Goal: Check status: Check status

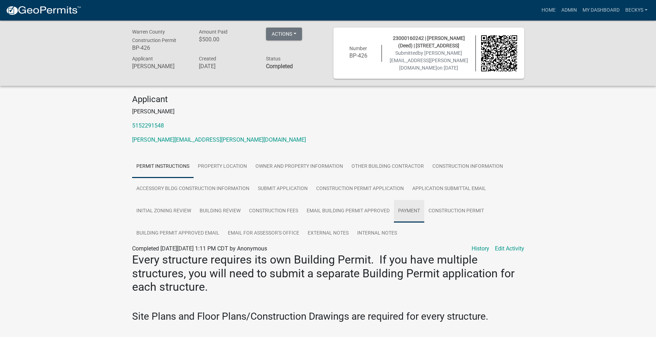
click at [409, 209] on link "Payment" at bounding box center [409, 211] width 30 height 23
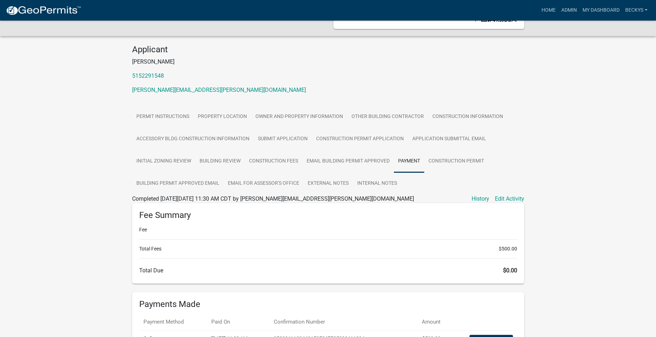
scroll to position [124, 0]
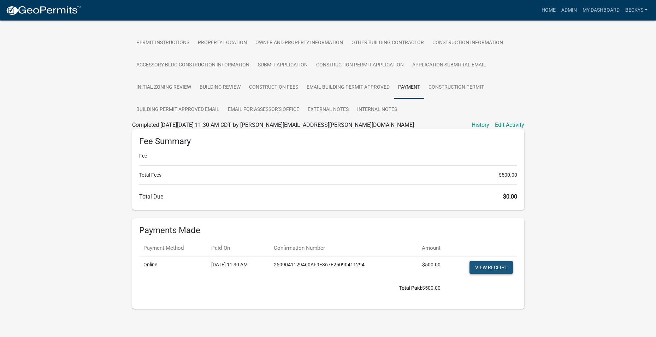
click at [485, 263] on link "View receipt" at bounding box center [491, 267] width 43 height 13
click at [465, 86] on link "Construction Permit" at bounding box center [456, 87] width 64 height 23
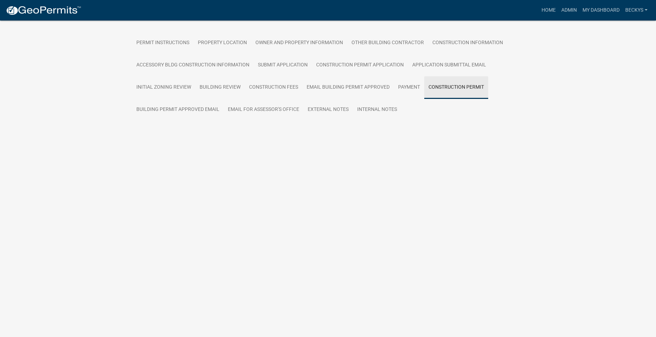
scroll to position [20, 0]
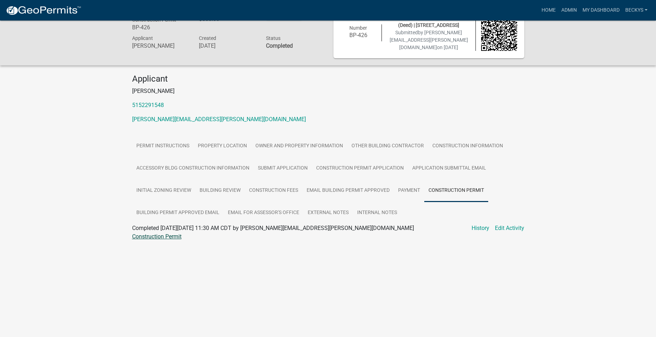
click at [160, 235] on link "Construction Permit" at bounding box center [156, 236] width 49 height 7
click at [548, 7] on link "Home" at bounding box center [549, 10] width 20 height 13
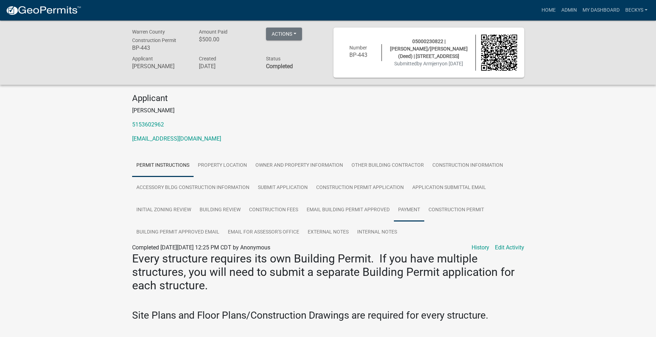
click at [412, 208] on link "Payment" at bounding box center [409, 210] width 30 height 23
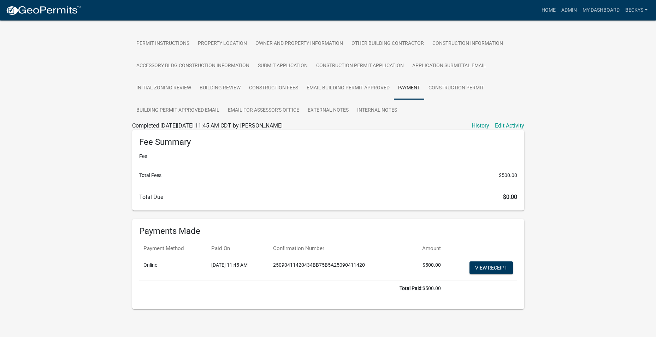
scroll to position [124, 0]
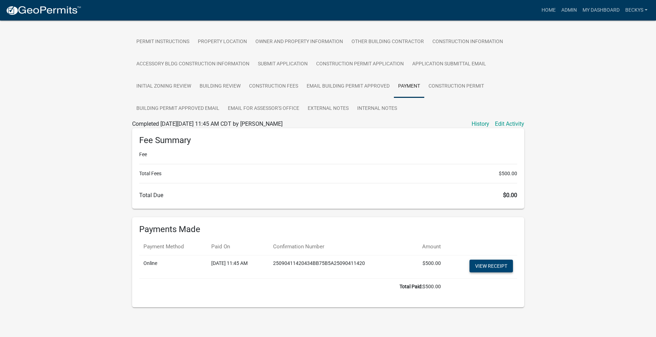
click at [494, 266] on link "View receipt" at bounding box center [491, 266] width 43 height 13
click at [439, 83] on link "Construction Permit" at bounding box center [456, 86] width 64 height 23
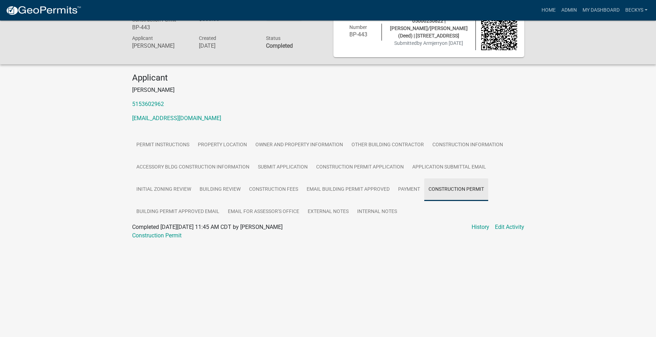
scroll to position [20, 0]
click at [171, 234] on link "Construction Permit" at bounding box center [156, 235] width 49 height 7
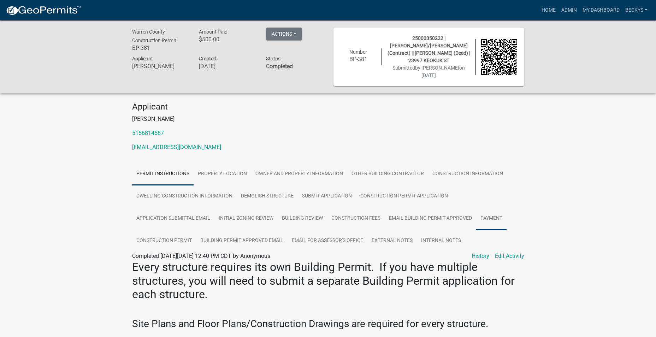
click at [485, 214] on link "Payment" at bounding box center [491, 218] width 30 height 23
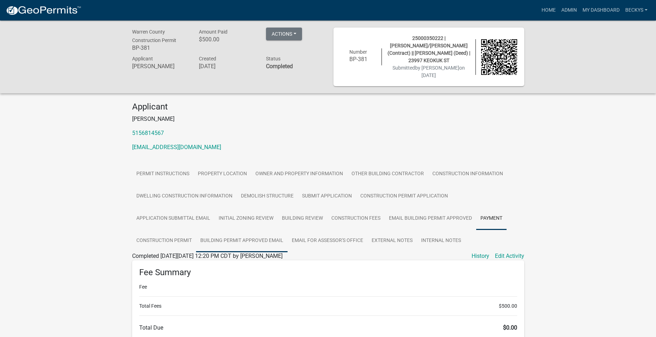
scroll to position [106, 0]
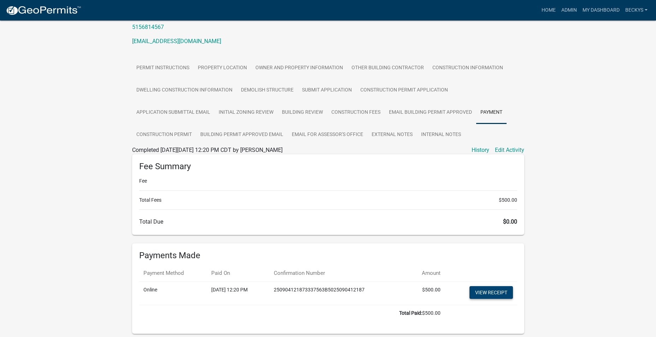
click at [495, 292] on link "View receipt" at bounding box center [491, 292] width 43 height 13
click at [177, 131] on link "Construction Permit" at bounding box center [164, 135] width 64 height 23
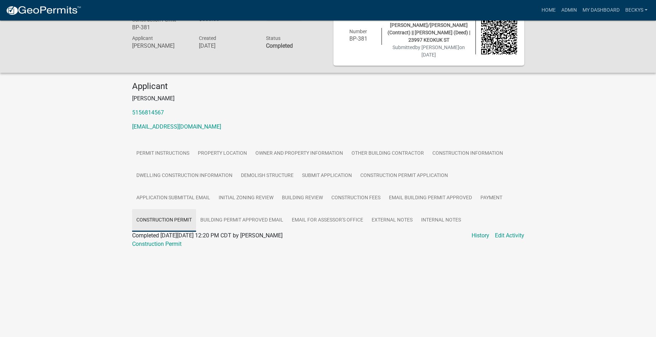
scroll to position [20, 0]
click at [157, 245] on link "Construction Permit" at bounding box center [156, 244] width 49 height 7
click at [147, 245] on link "Construction Permit" at bounding box center [156, 244] width 49 height 7
